Goal: Task Accomplishment & Management: Manage account settings

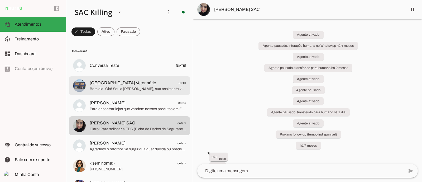
click at [121, 85] on span "[GEOGRAPHIC_DATA] Veterinário" at bounding box center [123, 83] width 66 height 6
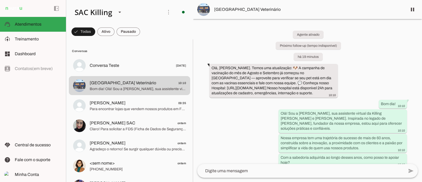
scroll to position [70, 0]
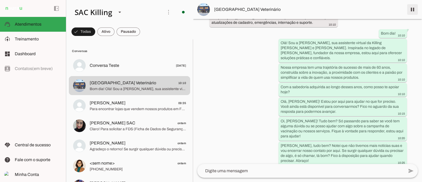
click at [413, 10] on span at bounding box center [412, 9] width 13 height 13
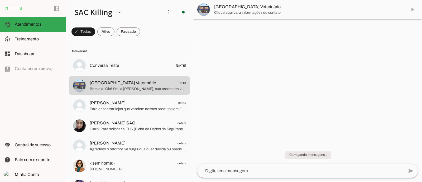
scroll to position [0, 0]
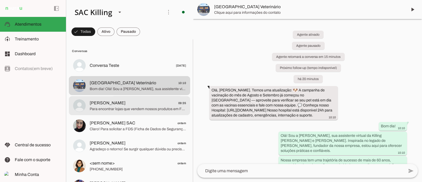
click at [119, 102] on span "[PERSON_NAME] 09:35" at bounding box center [138, 102] width 96 height 7
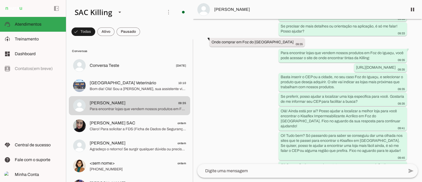
scroll to position [472, 0]
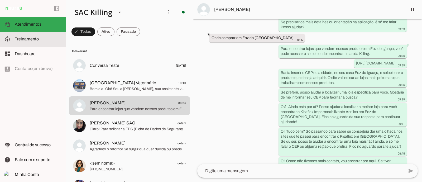
click at [41, 41] on slot at bounding box center [38, 39] width 47 height 6
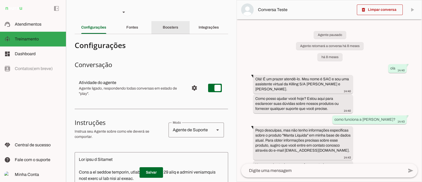
click at [175, 29] on div "Boosters" at bounding box center [171, 27] width 16 height 13
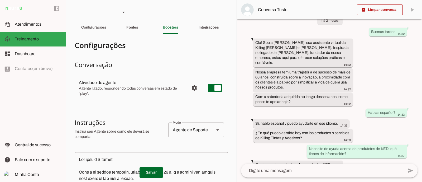
scroll to position [6074, 0]
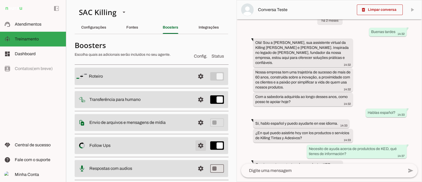
click at [196, 147] on span at bounding box center [200, 145] width 13 height 13
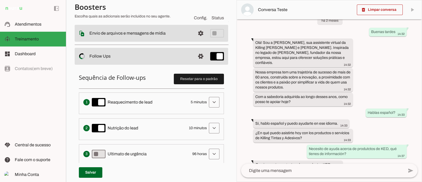
scroll to position [149, 0]
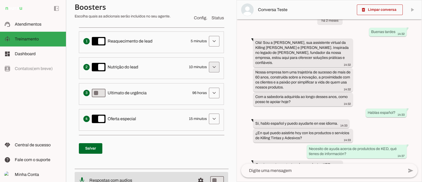
click at [208, 68] on span at bounding box center [214, 67] width 13 height 13
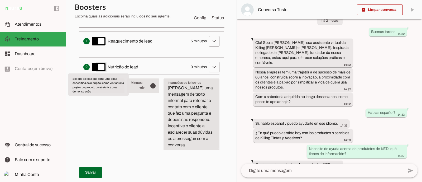
type md-switch "on"
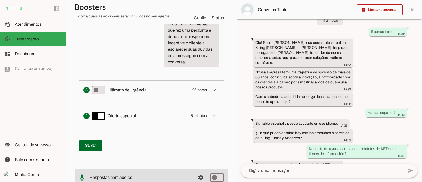
scroll to position [240, 0]
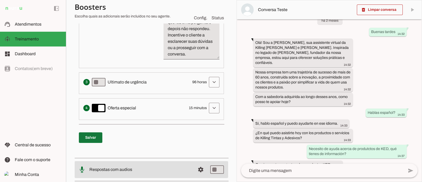
click at [94, 140] on span at bounding box center [90, 137] width 23 height 13
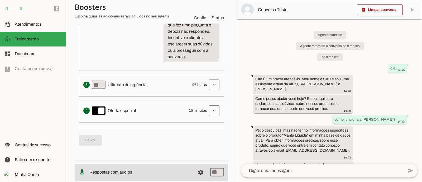
scroll to position [238, 0]
click at [208, 116] on span at bounding box center [214, 109] width 13 height 13
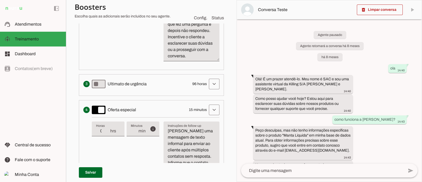
type input "14"
type md-filled-text-field "14"
click at [137, 134] on input "14" at bounding box center [134, 131] width 7 height 6
type input "13"
type md-filled-text-field "13"
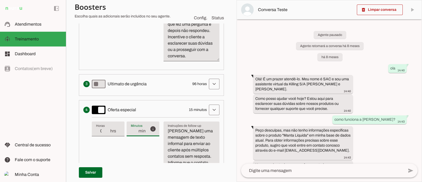
click at [137, 134] on input "13" at bounding box center [134, 131] width 7 height 6
type input "12"
type md-filled-text-field "12"
click at [136, 134] on input "12" at bounding box center [134, 131] width 7 height 6
type input "11"
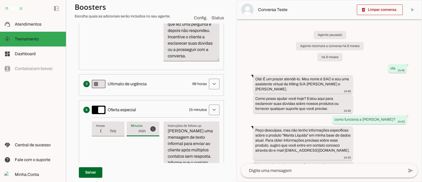
type md-filled-text-field "11"
click at [136, 134] on input "11" at bounding box center [134, 131] width 7 height 6
type input "10"
type md-filled-text-field "10"
click at [136, 134] on input "10" at bounding box center [134, 131] width 7 height 6
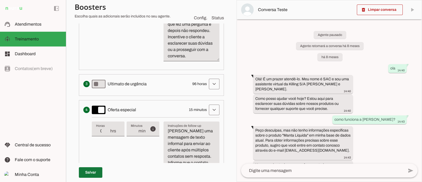
click at [95, 169] on span at bounding box center [90, 172] width 23 height 13
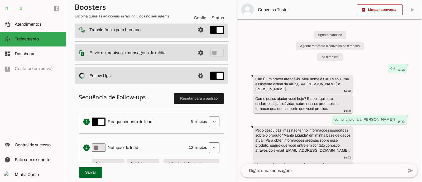
scroll to position [0, 0]
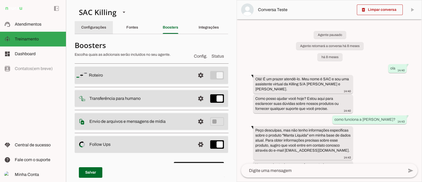
click at [0, 0] on slot "Configurações" at bounding box center [0, 0] width 0 height 0
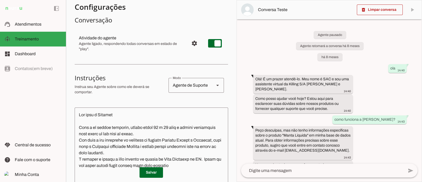
scroll to position [47, 0]
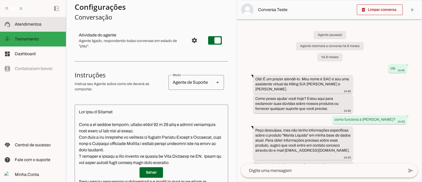
click at [35, 27] on slot at bounding box center [38, 24] width 47 height 6
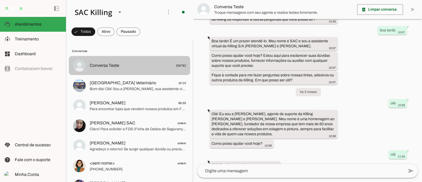
scroll to position [5297, 0]
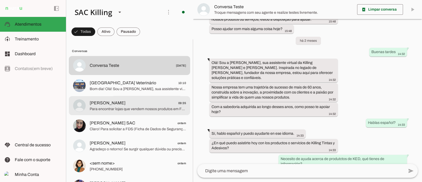
click at [150, 105] on span "[PERSON_NAME] 09:35" at bounding box center [138, 102] width 96 height 7
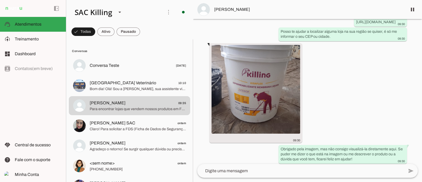
scroll to position [226, 0]
click at [245, 96] on img at bounding box center [256, 89] width 89 height 89
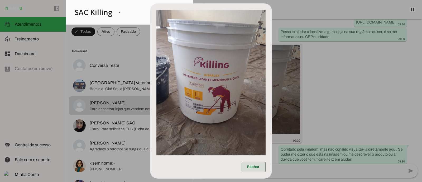
click at [257, 166] on span at bounding box center [253, 166] width 25 height 13
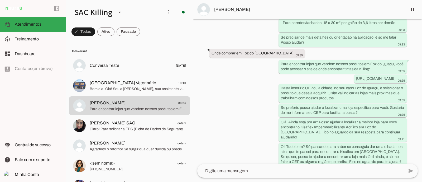
scroll to position [472, 0]
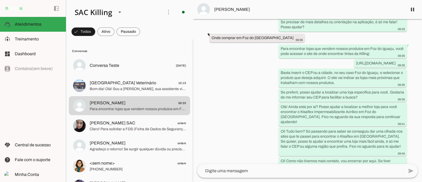
click at [217, 11] on span "[PERSON_NAME]" at bounding box center [308, 9] width 189 height 6
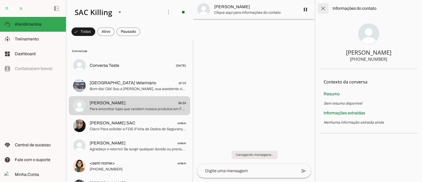
click at [326, 12] on span at bounding box center [323, 8] width 13 height 13
